Goal: Find specific page/section: Find specific page/section

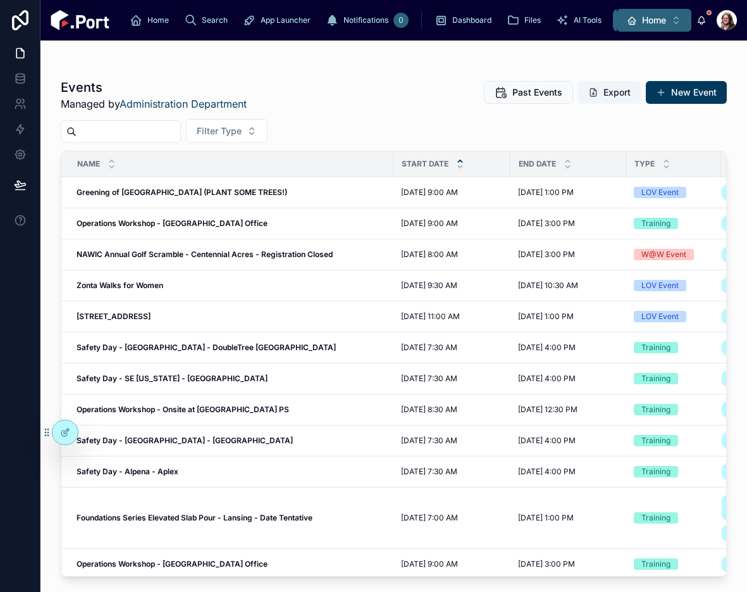
click at [642, 25] on span "Home" at bounding box center [654, 20] width 24 height 13
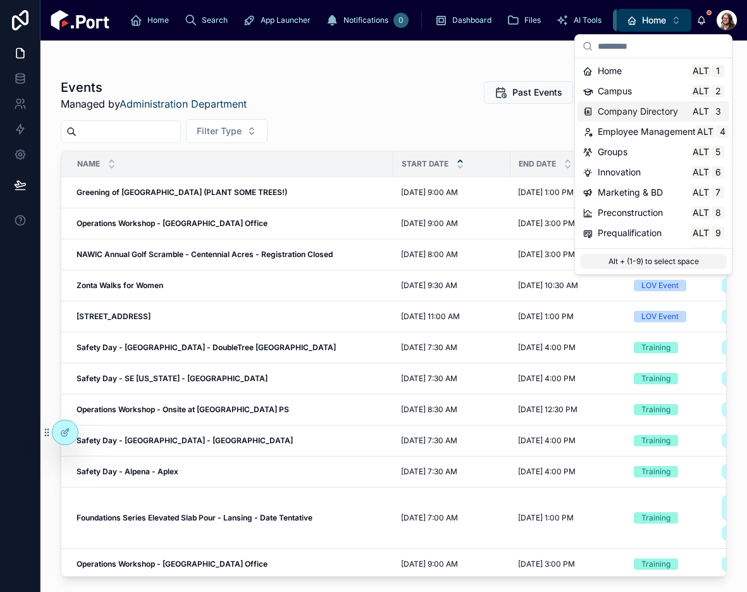
click at [614, 116] on span "Company Directory" at bounding box center [638, 111] width 80 height 13
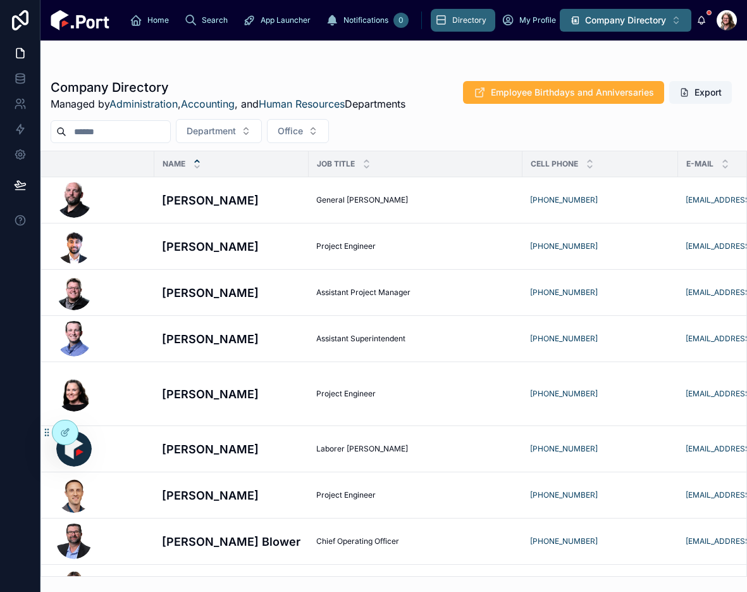
click at [630, 22] on span "Company Directory" at bounding box center [625, 20] width 81 height 13
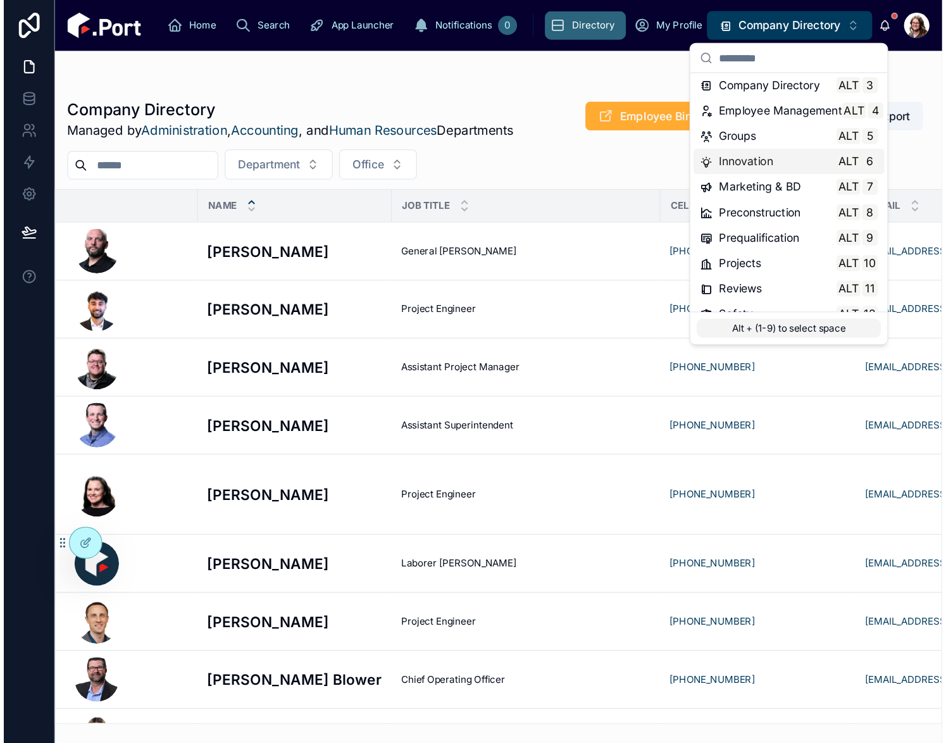
scroll to position [63, 0]
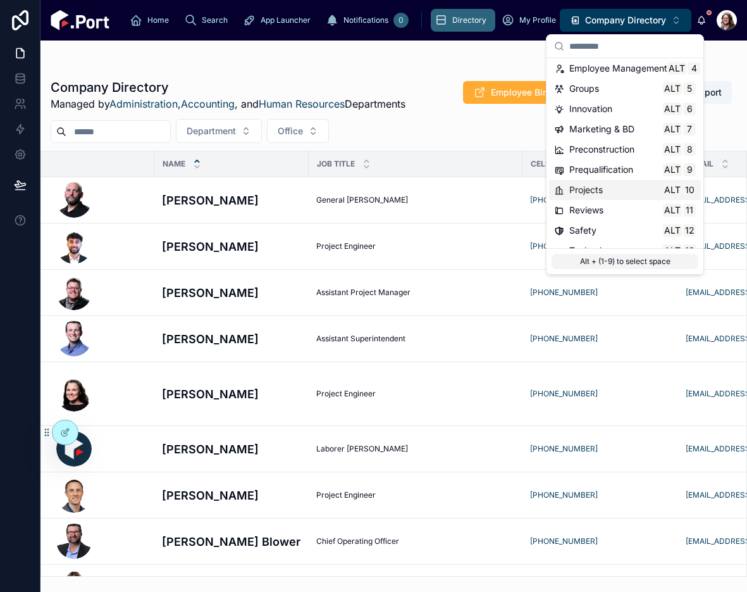
click at [592, 190] on span "Projects" at bounding box center [587, 190] width 34 height 13
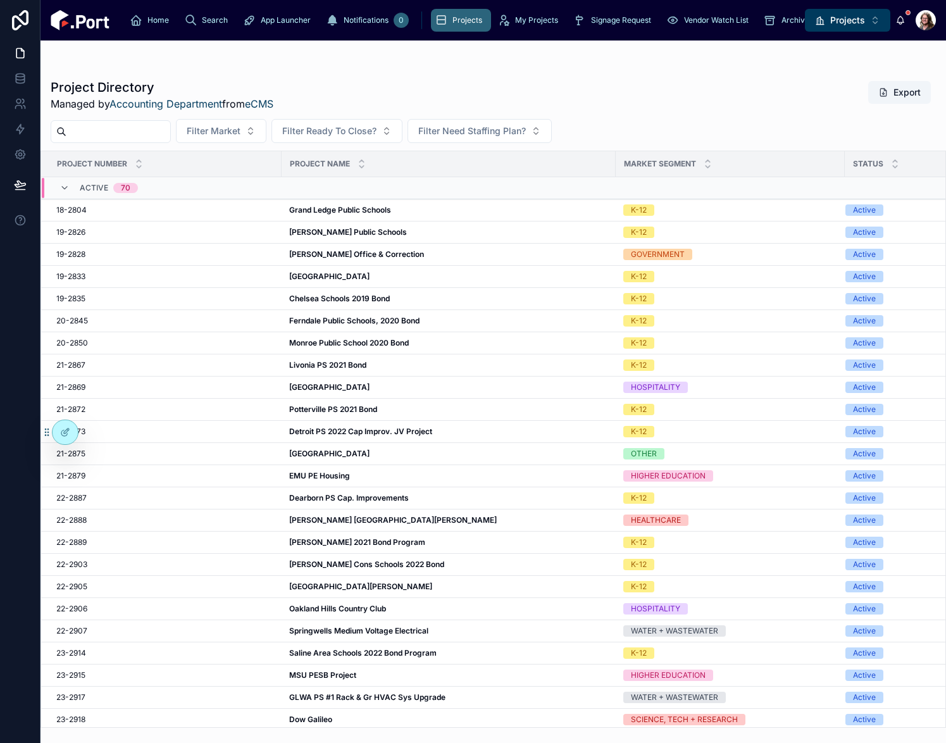
click at [713, 80] on div "Project Directory Managed by Accounting Department from eCMS Export" at bounding box center [493, 94] width 885 height 33
click at [436, 212] on div "Grand Ledge Public Schools [GEOGRAPHIC_DATA] Public Schools" at bounding box center [448, 210] width 319 height 10
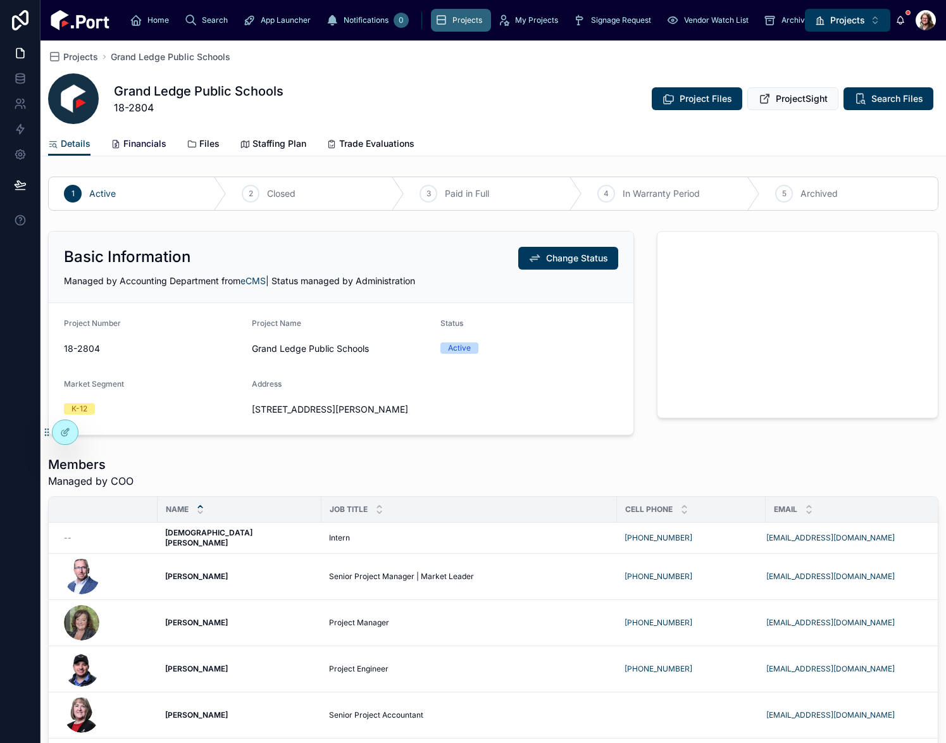
click at [134, 144] on span "Financials" at bounding box center [144, 143] width 43 height 13
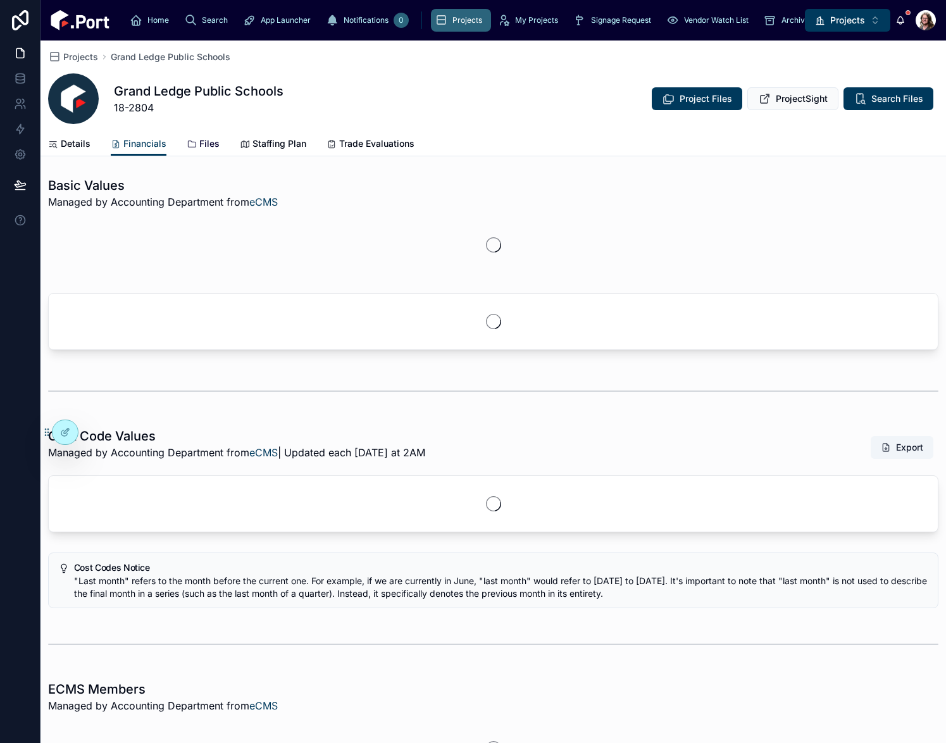
click at [203, 146] on span "Files" at bounding box center [209, 143] width 20 height 13
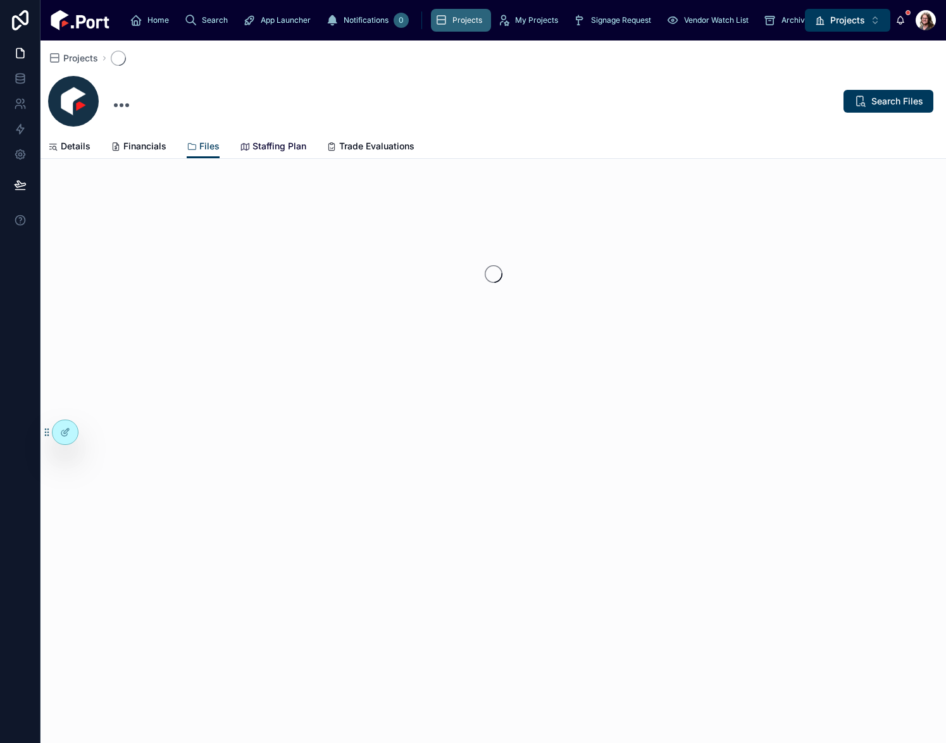
drag, startPoint x: 285, startPoint y: 143, endPoint x: 320, endPoint y: 136, distance: 35.5
click at [285, 143] on span "Staffing Plan" at bounding box center [280, 146] width 54 height 13
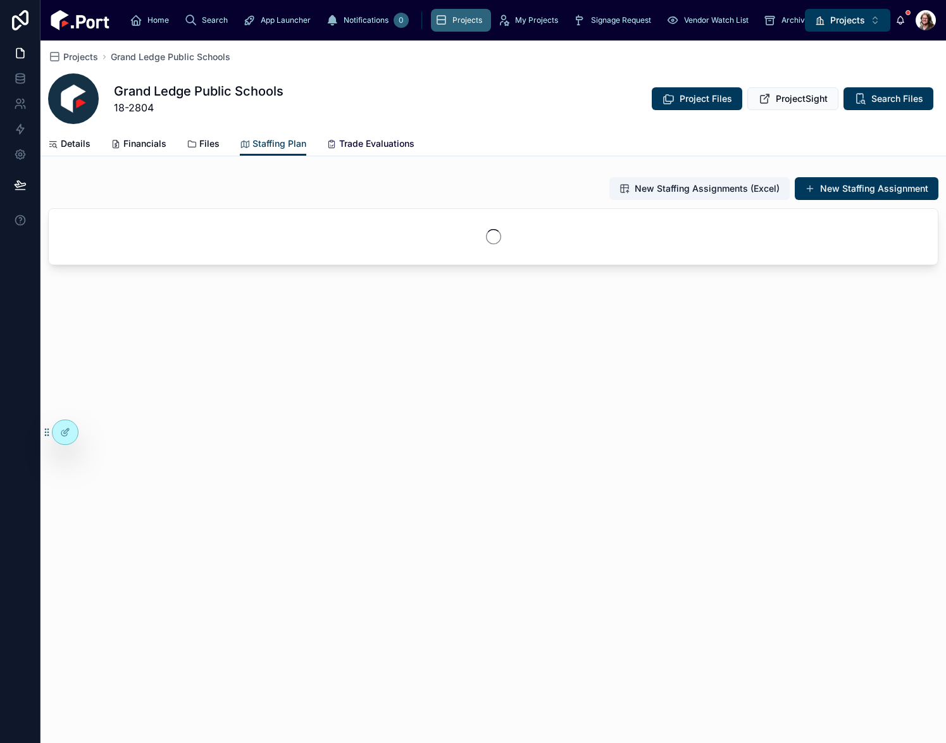
click at [385, 146] on span "Trade Evaluations" at bounding box center [376, 143] width 75 height 13
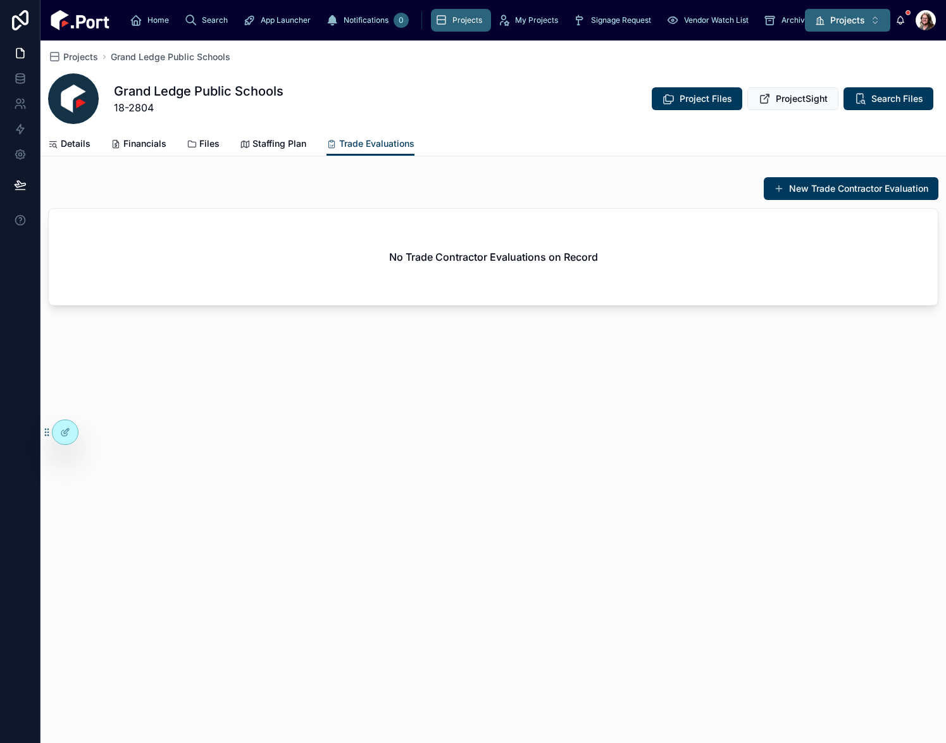
click at [747, 22] on span "Projects" at bounding box center [847, 20] width 35 height 13
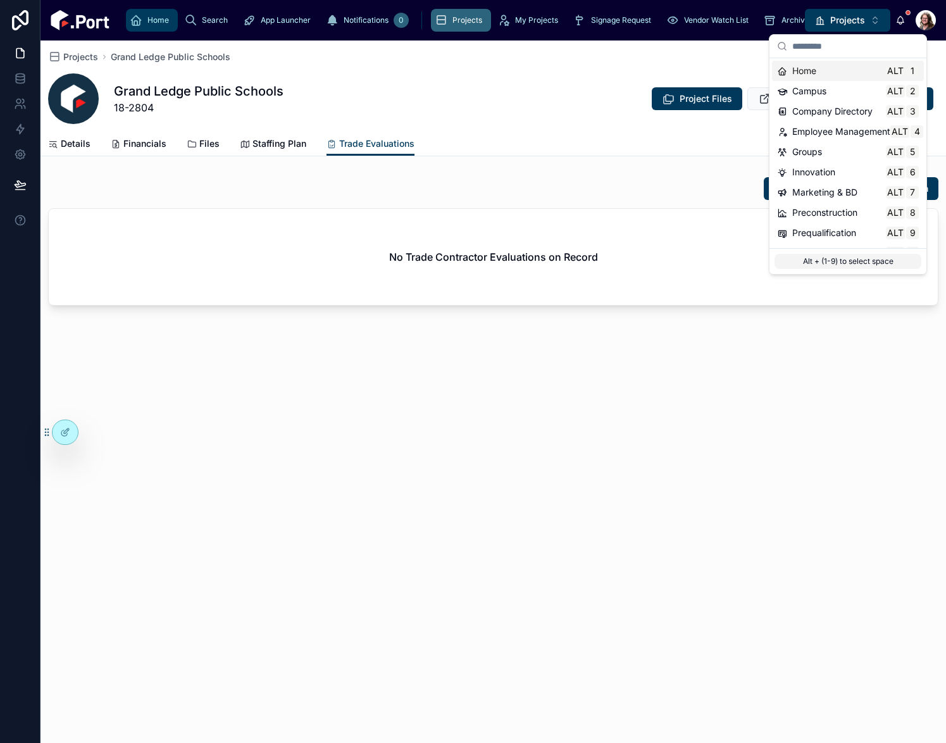
click at [140, 17] on icon "scrollable content" at bounding box center [136, 20] width 13 height 13
